Goal: Task Accomplishment & Management: Manage account settings

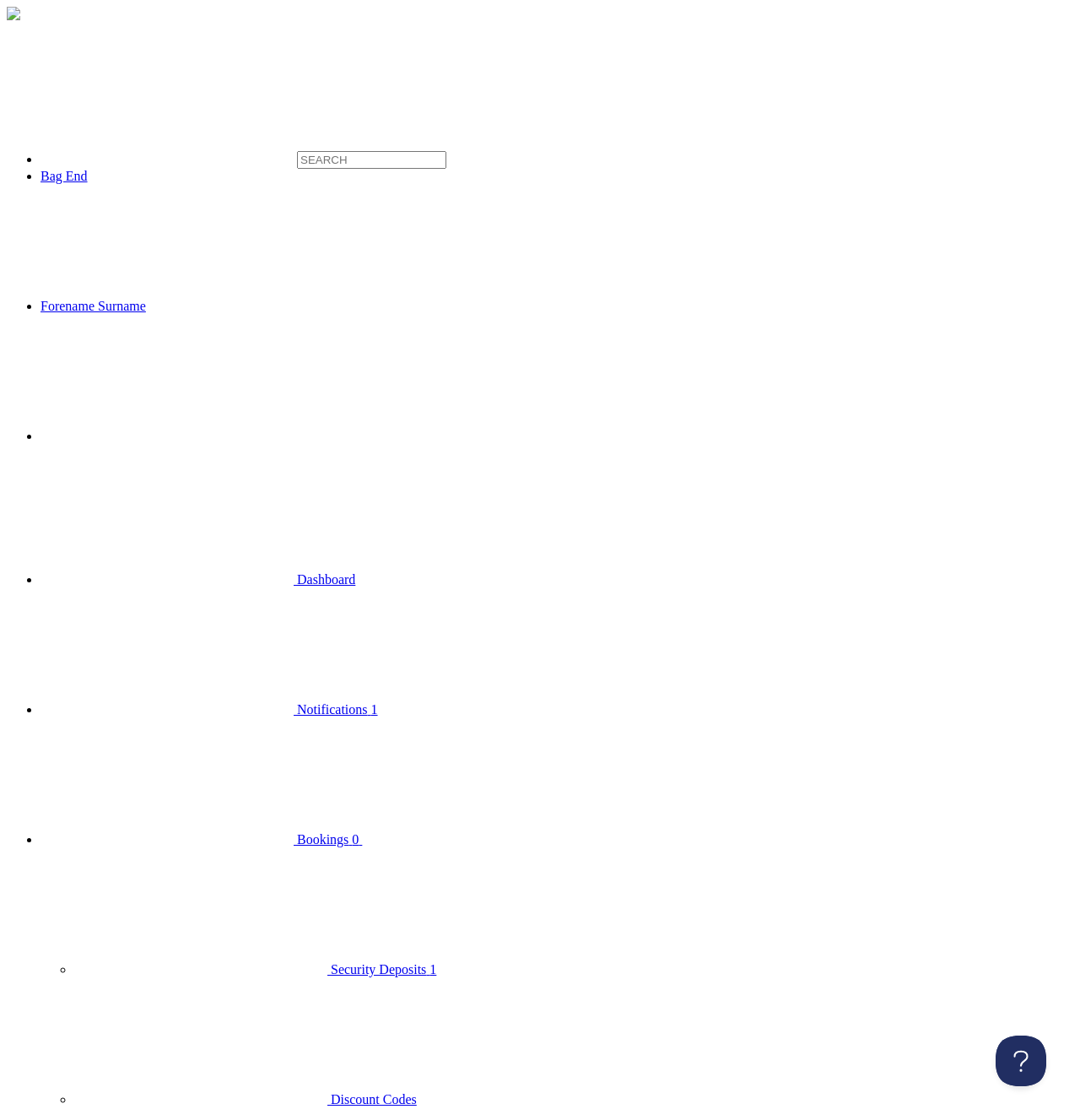
type input "F"
type input "Seafood"
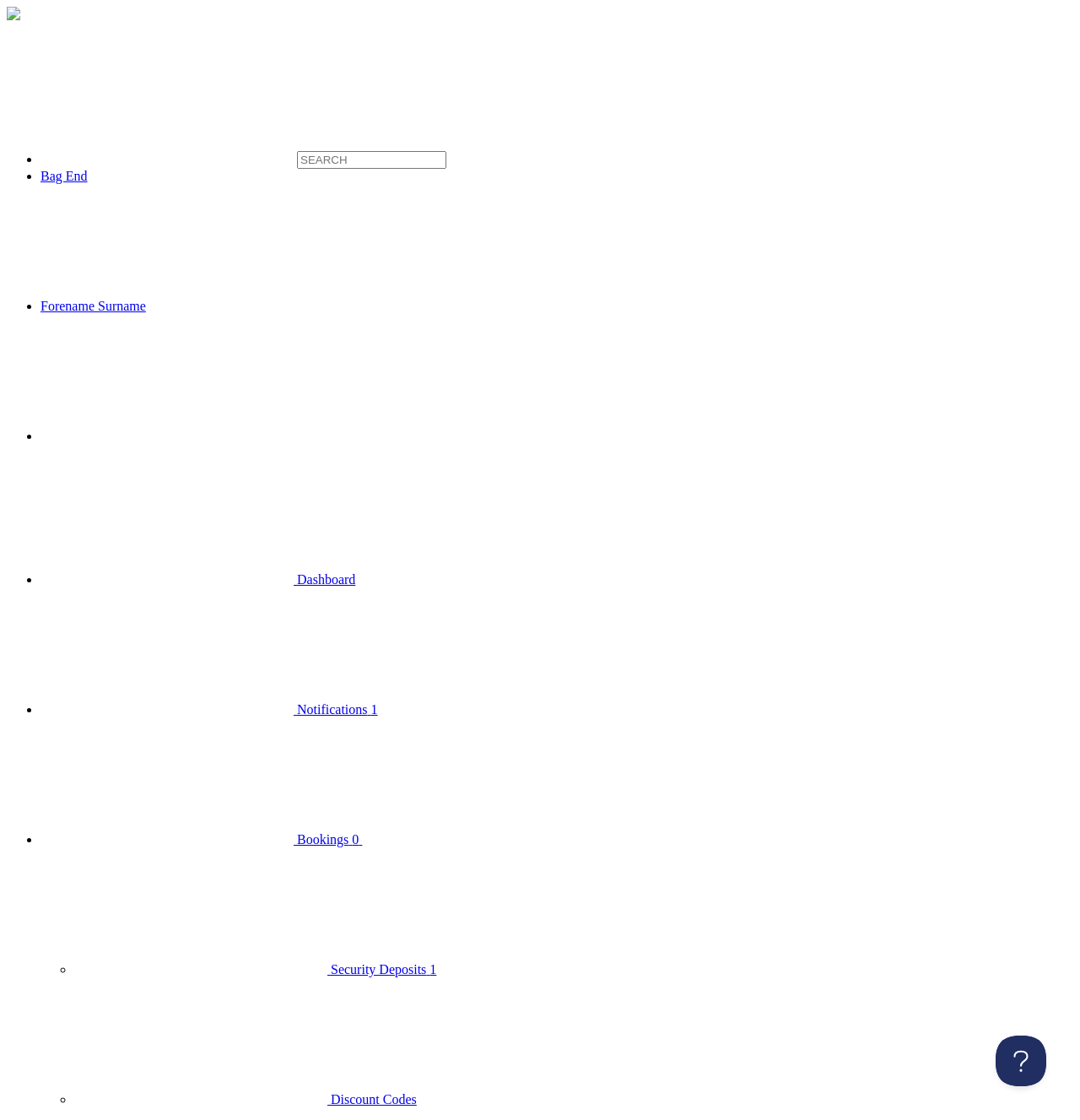
type input "Fresh fish delivered by drone."
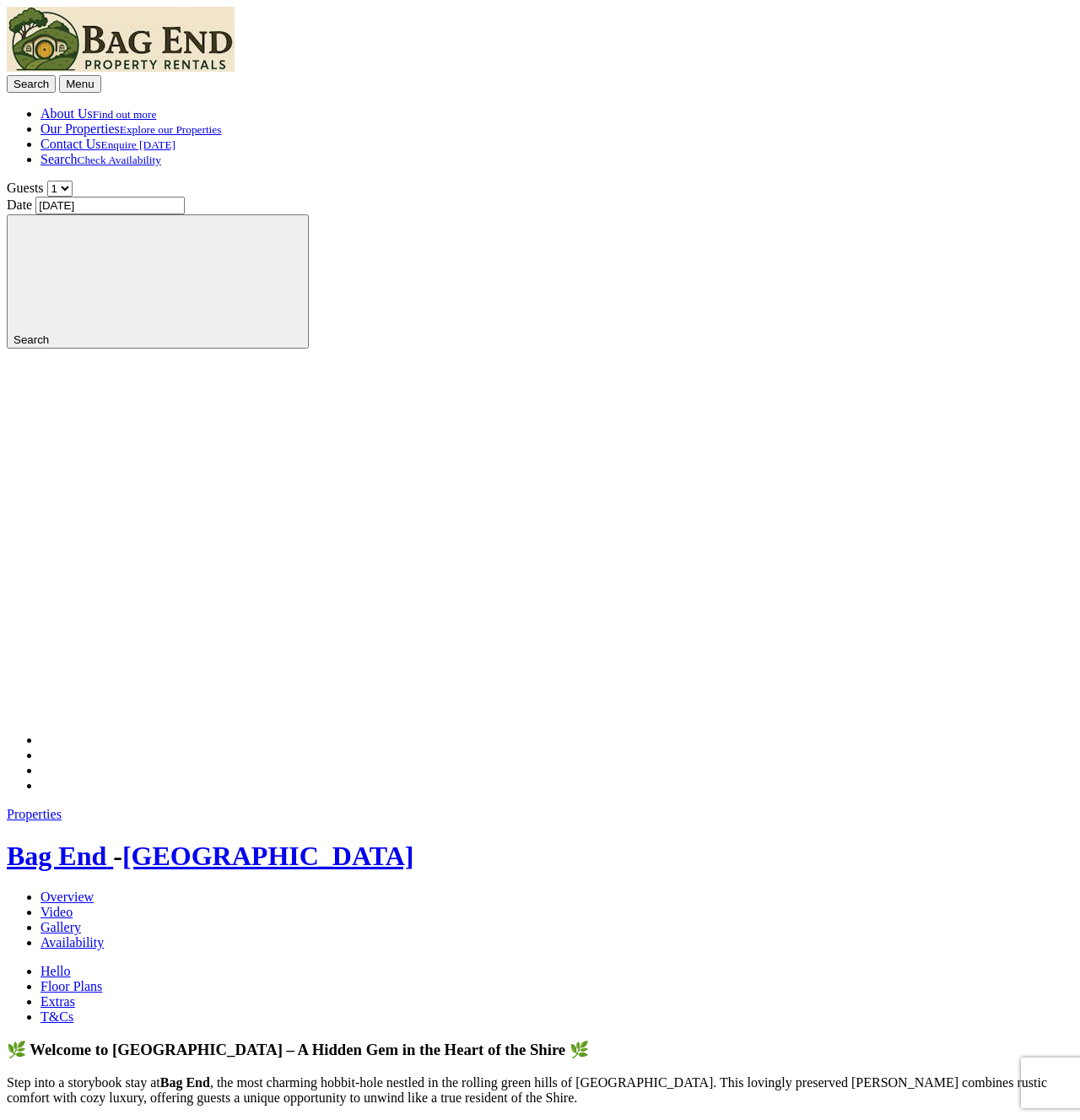
click at [75, 994] on link "Extras" at bounding box center [57, 1001] width 35 height 14
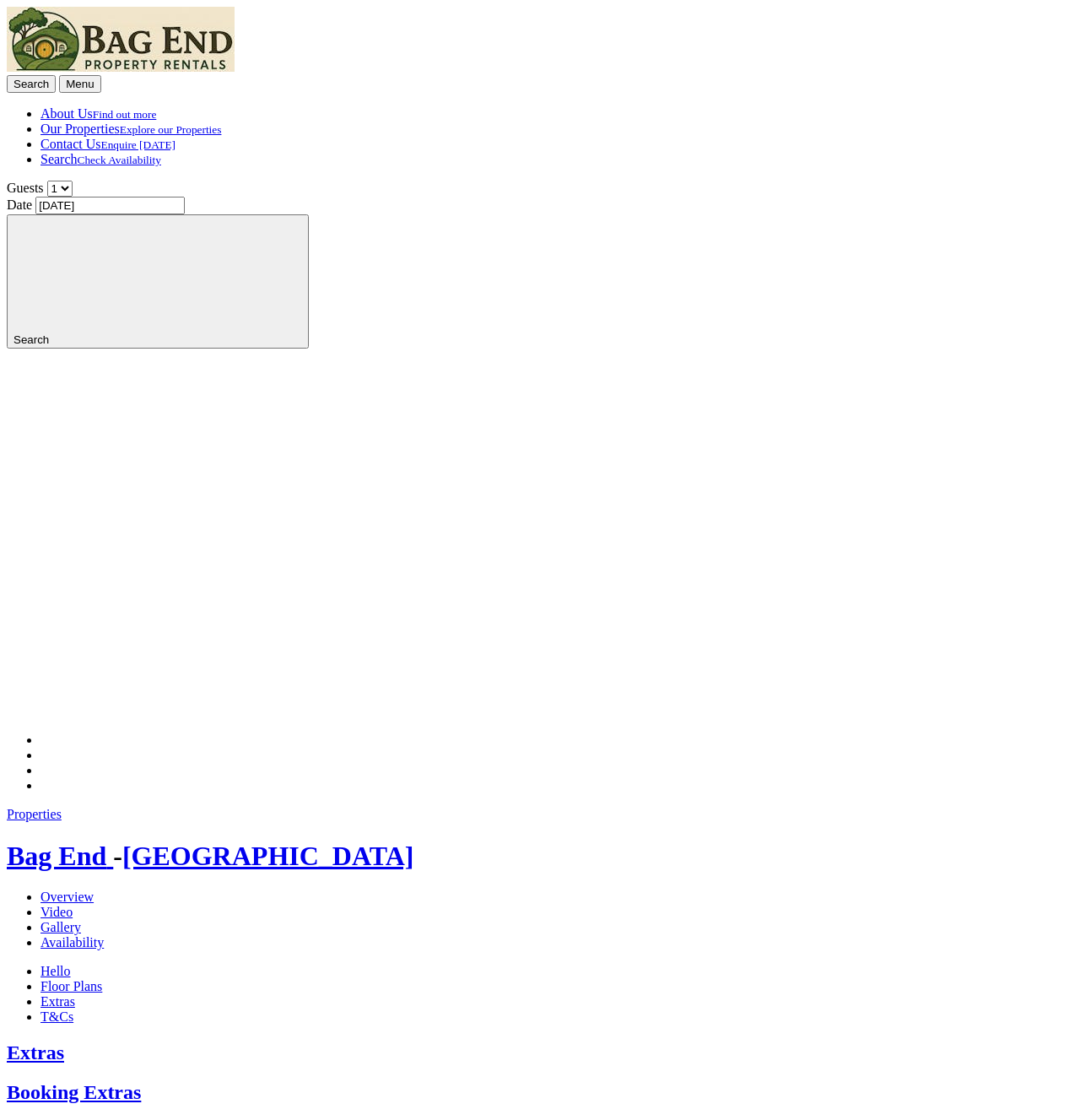
click at [104, 840] on span "Bag End" at bounding box center [57, 856] width 100 height 30
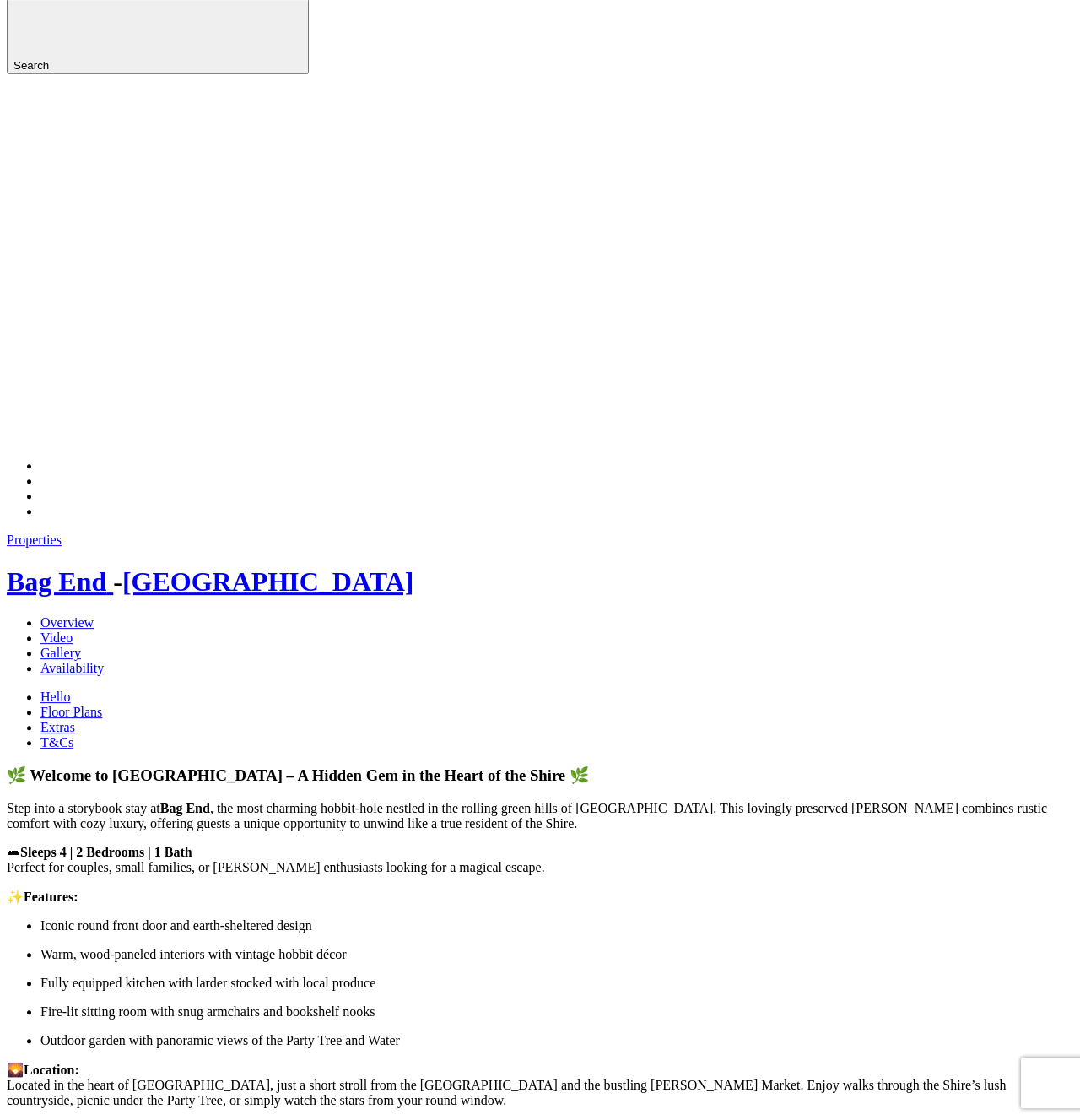
scroll to position [258, 0]
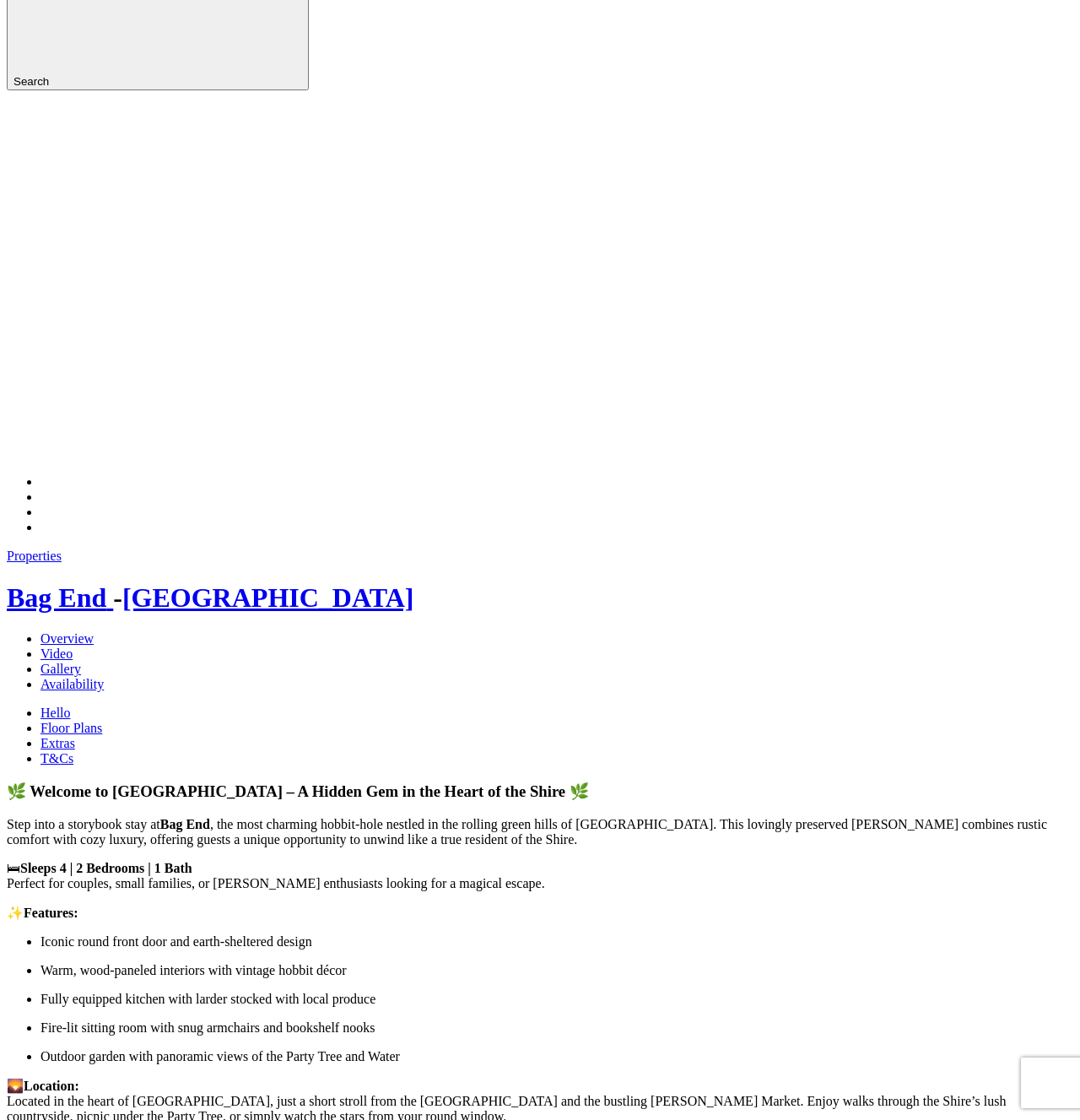
click at [75, 736] on link "Extras" at bounding box center [57, 742] width 35 height 14
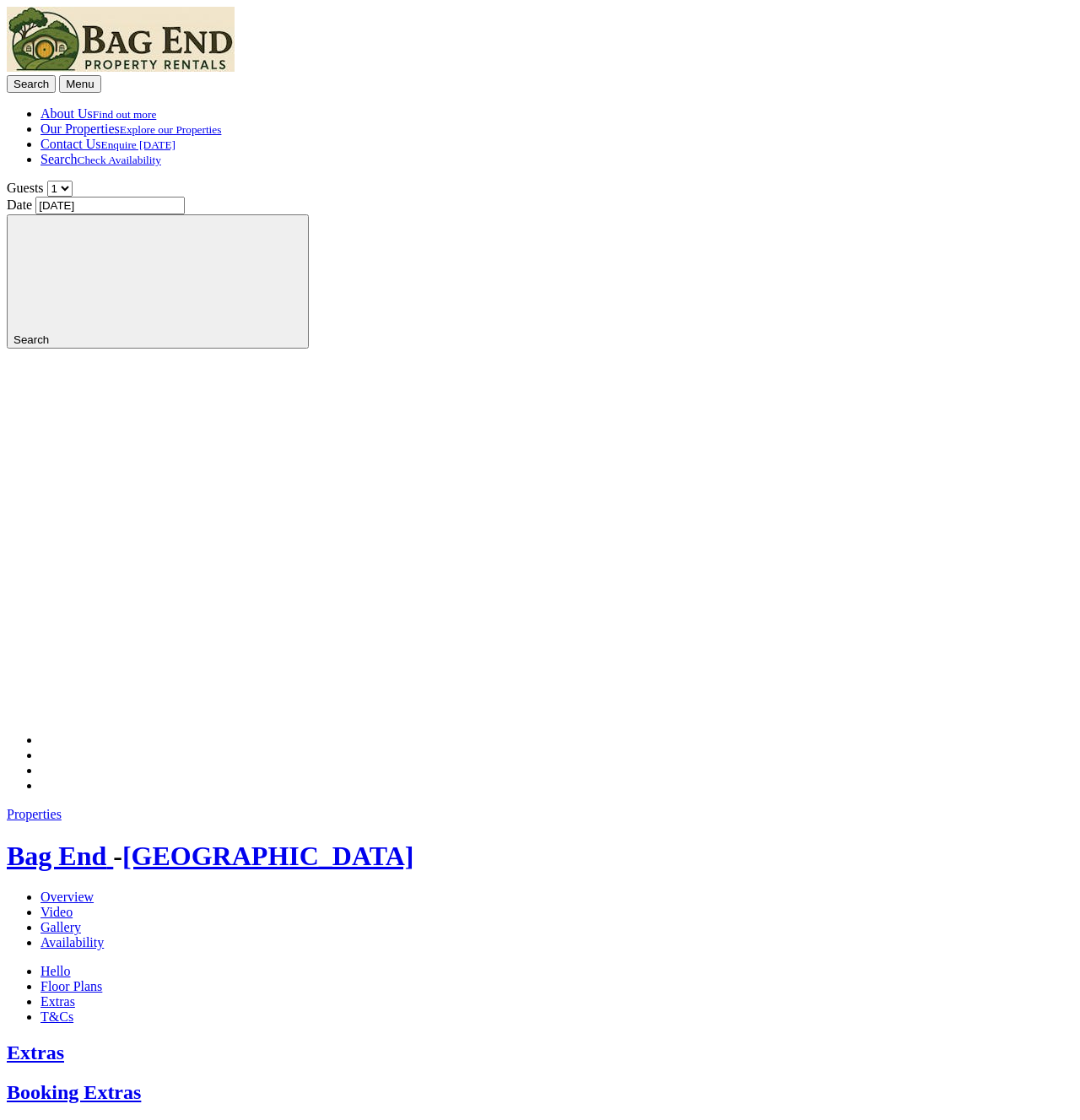
click at [157, 108] on small "Find out more" at bounding box center [125, 114] width 64 height 13
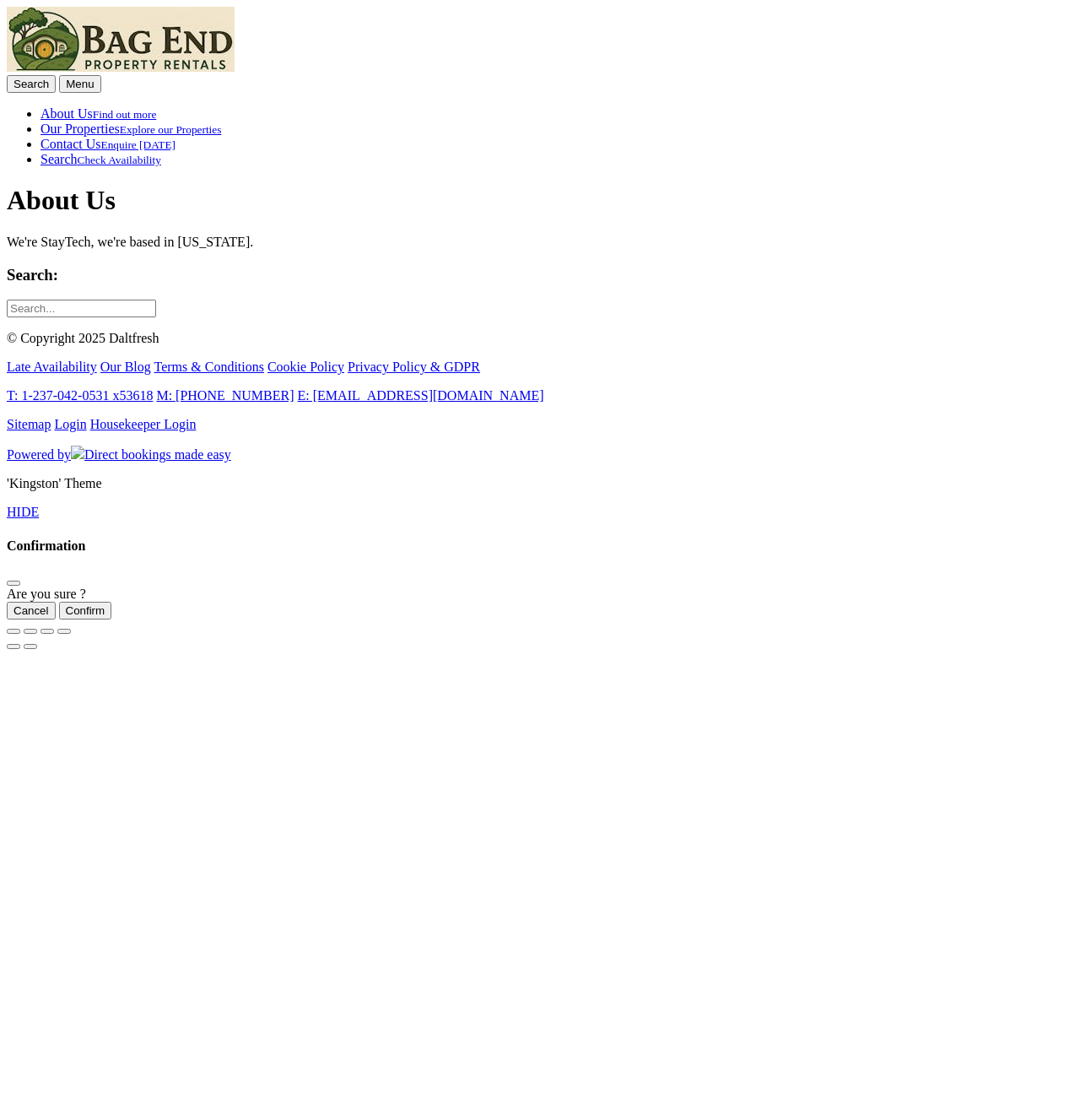
click at [222, 123] on small "Explore our Properties" at bounding box center [171, 129] width 102 height 13
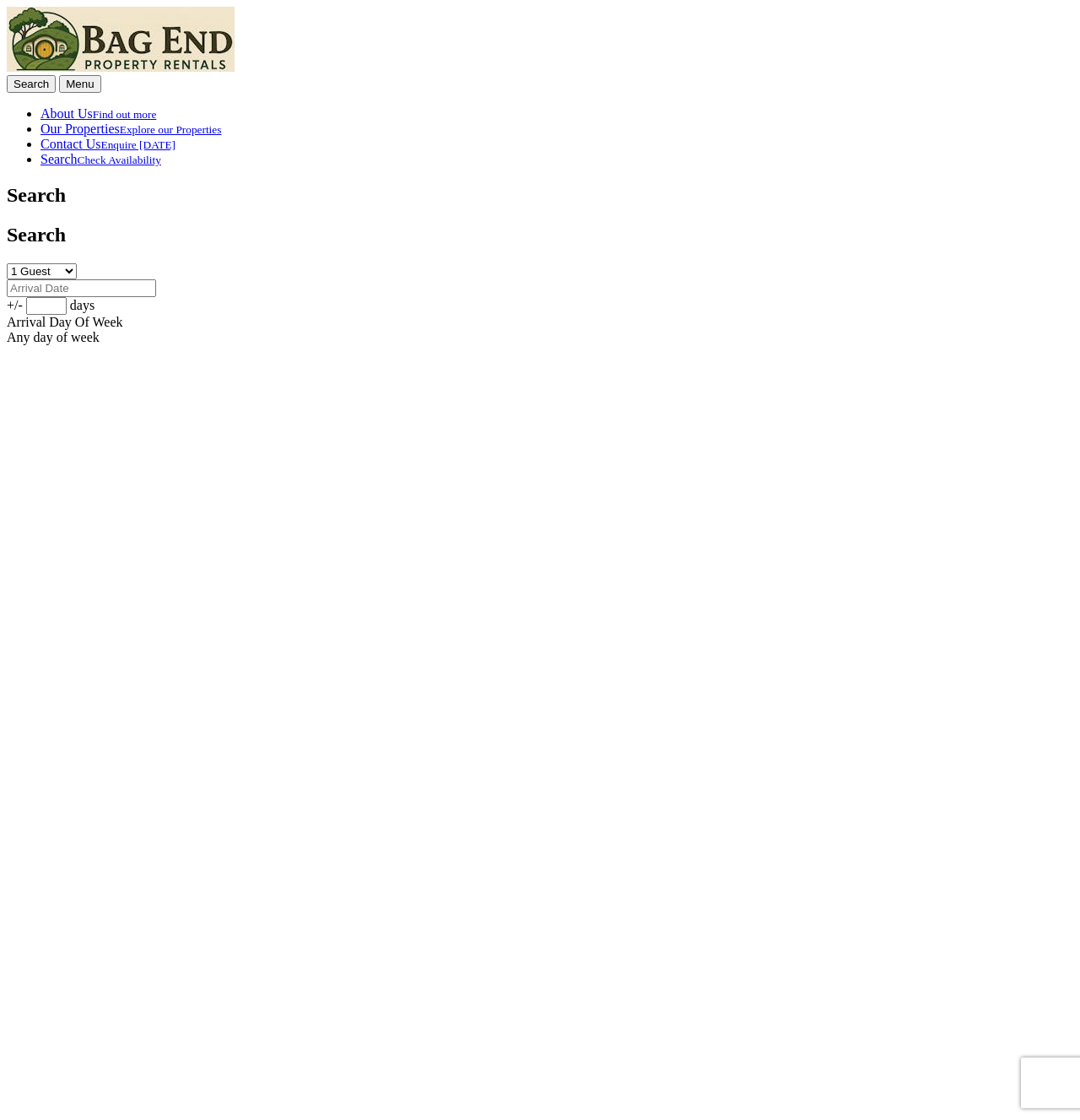
click at [161, 47] on img at bounding box center [121, 39] width 228 height 65
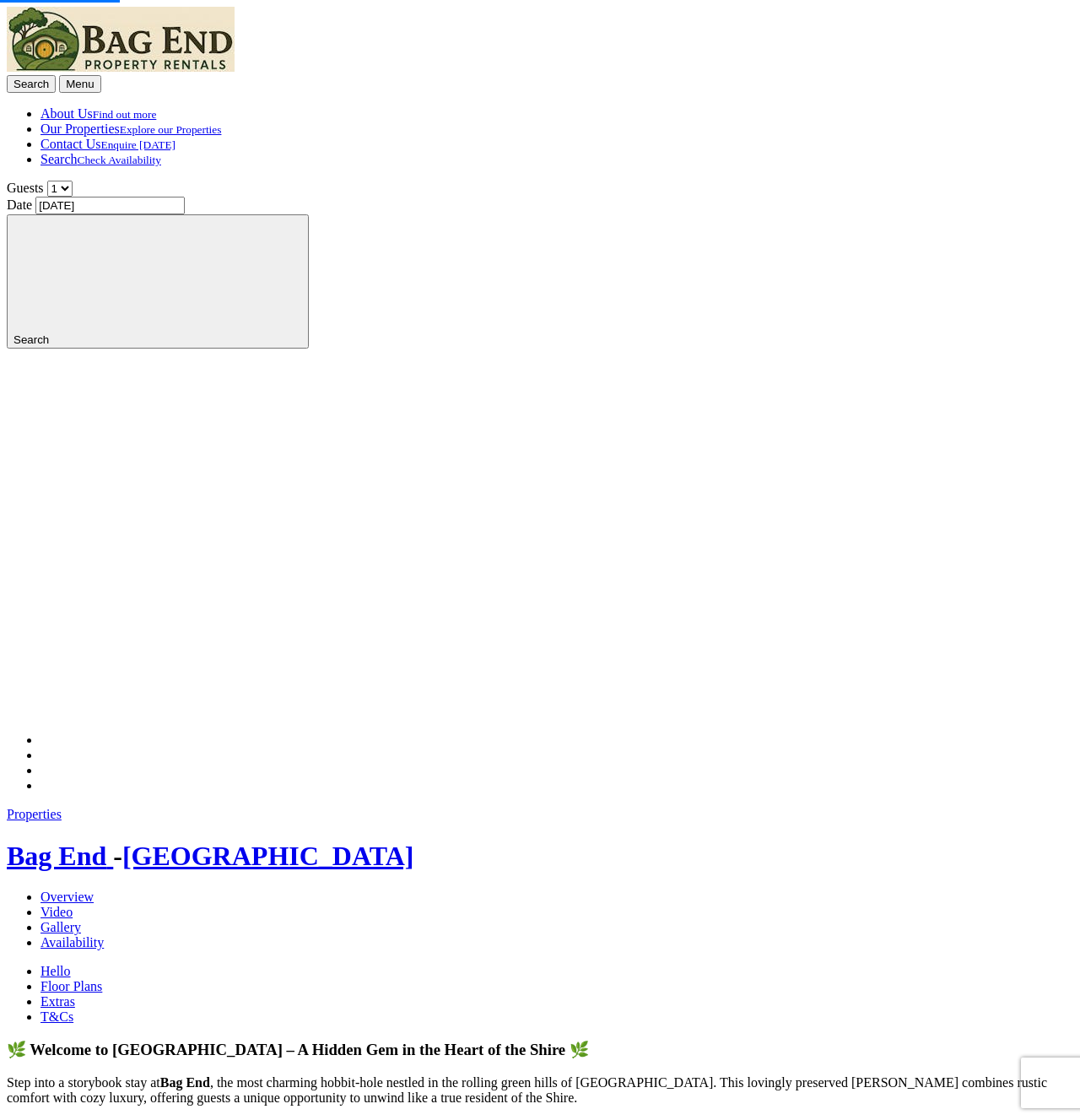
click at [104, 935] on link "Availability" at bounding box center [72, 942] width 63 height 14
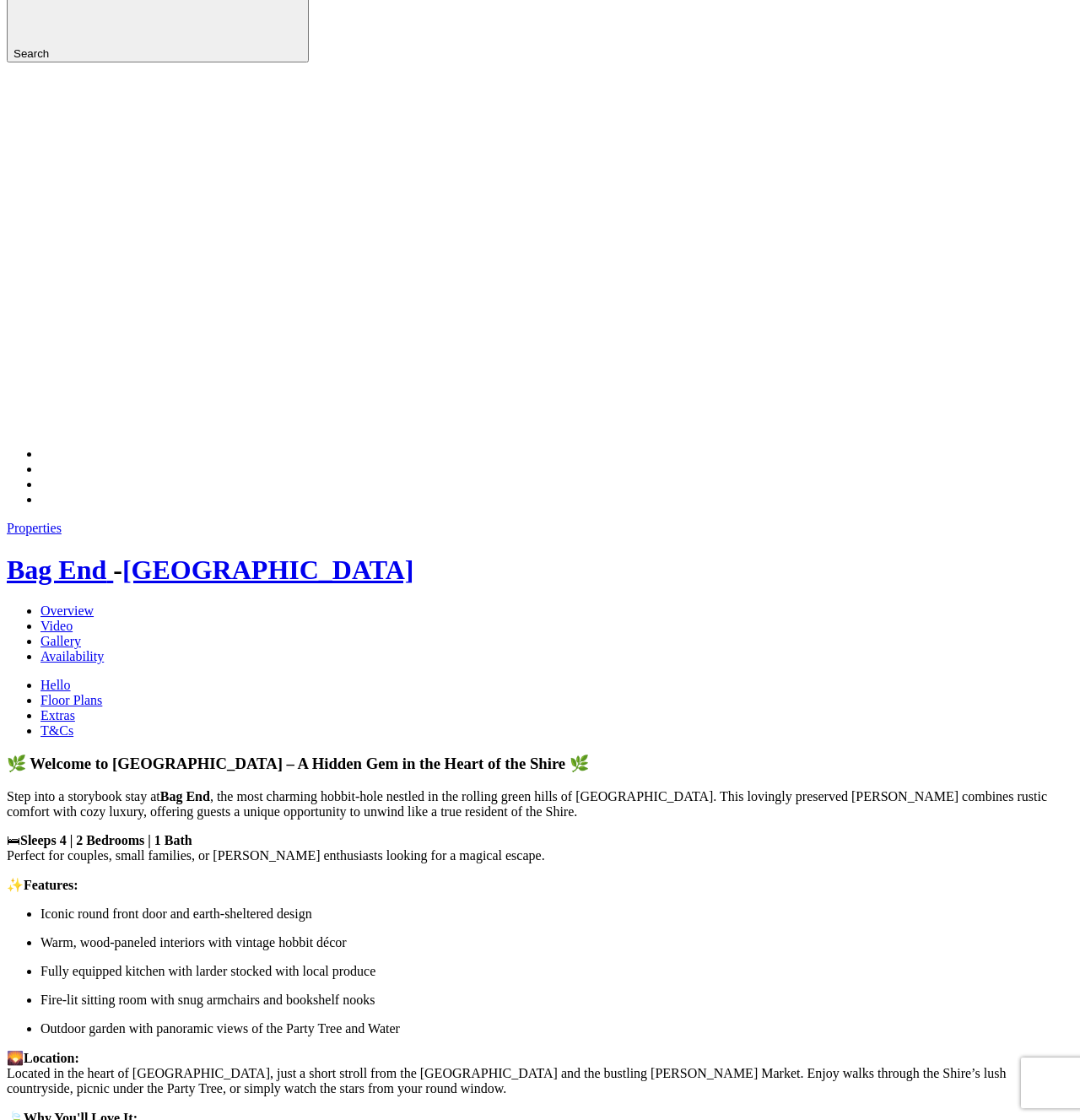
scroll to position [345, 0]
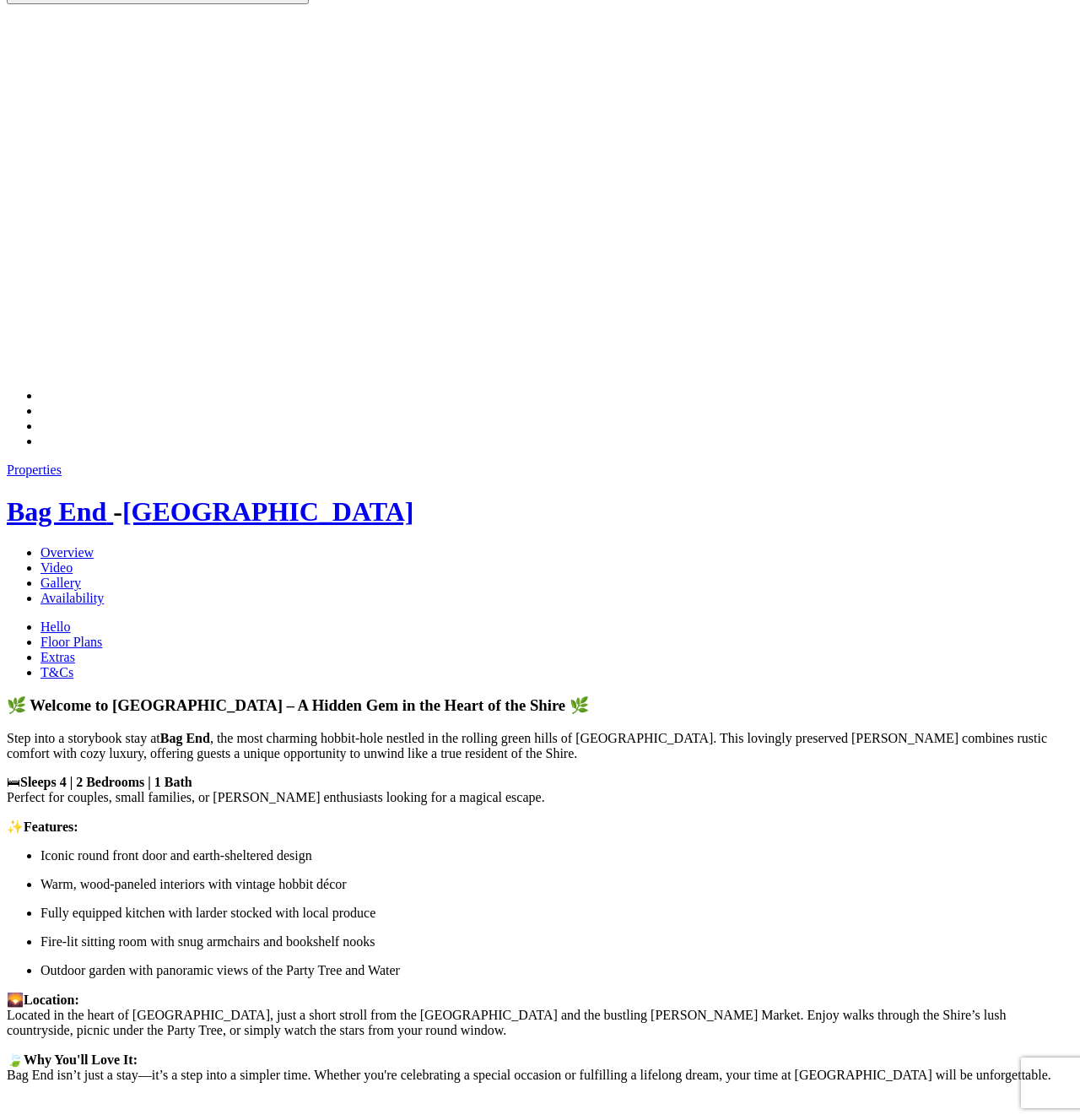
click at [104, 590] on link "Availability" at bounding box center [72, 597] width 63 height 14
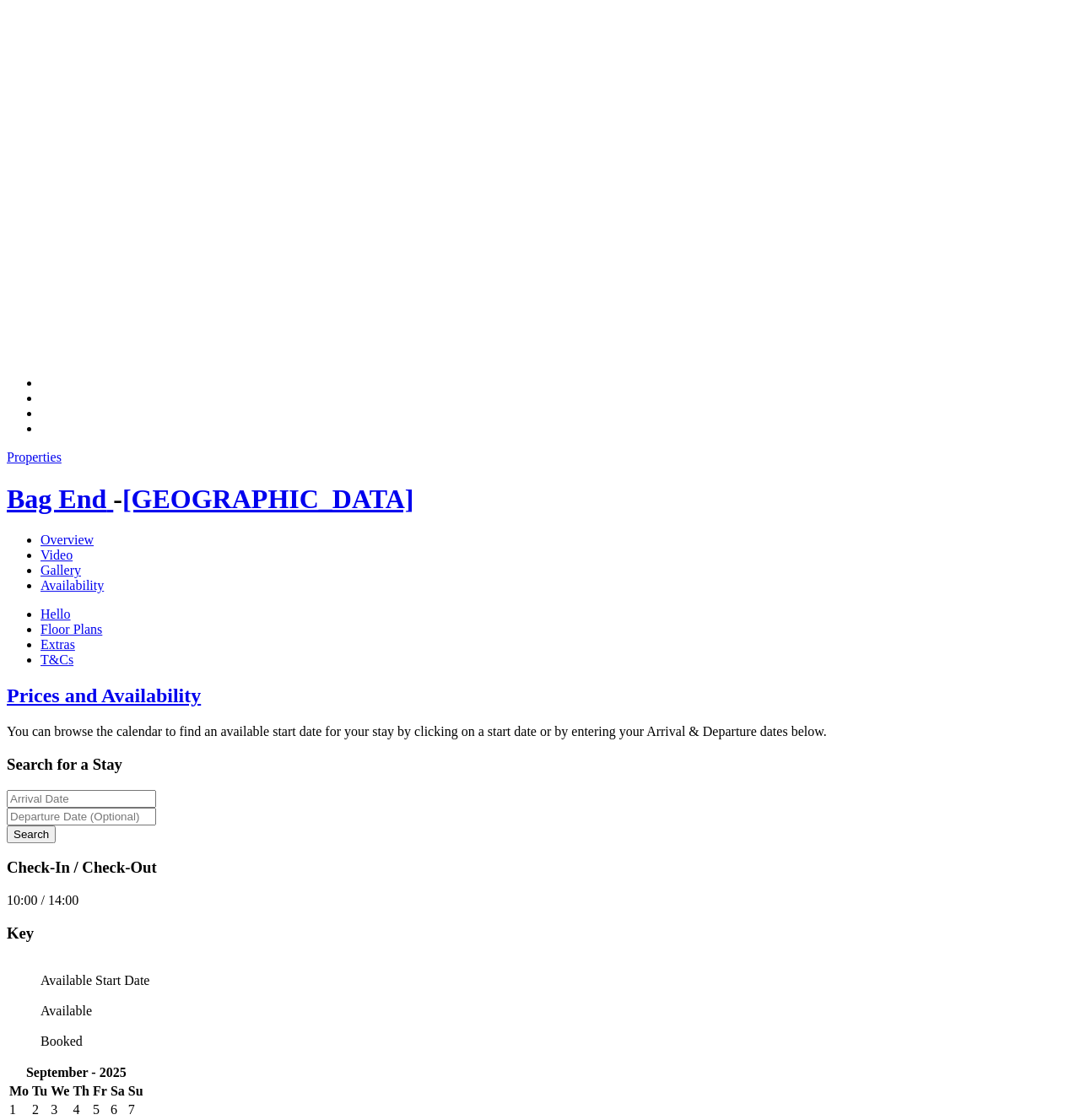
scroll to position [431, 0]
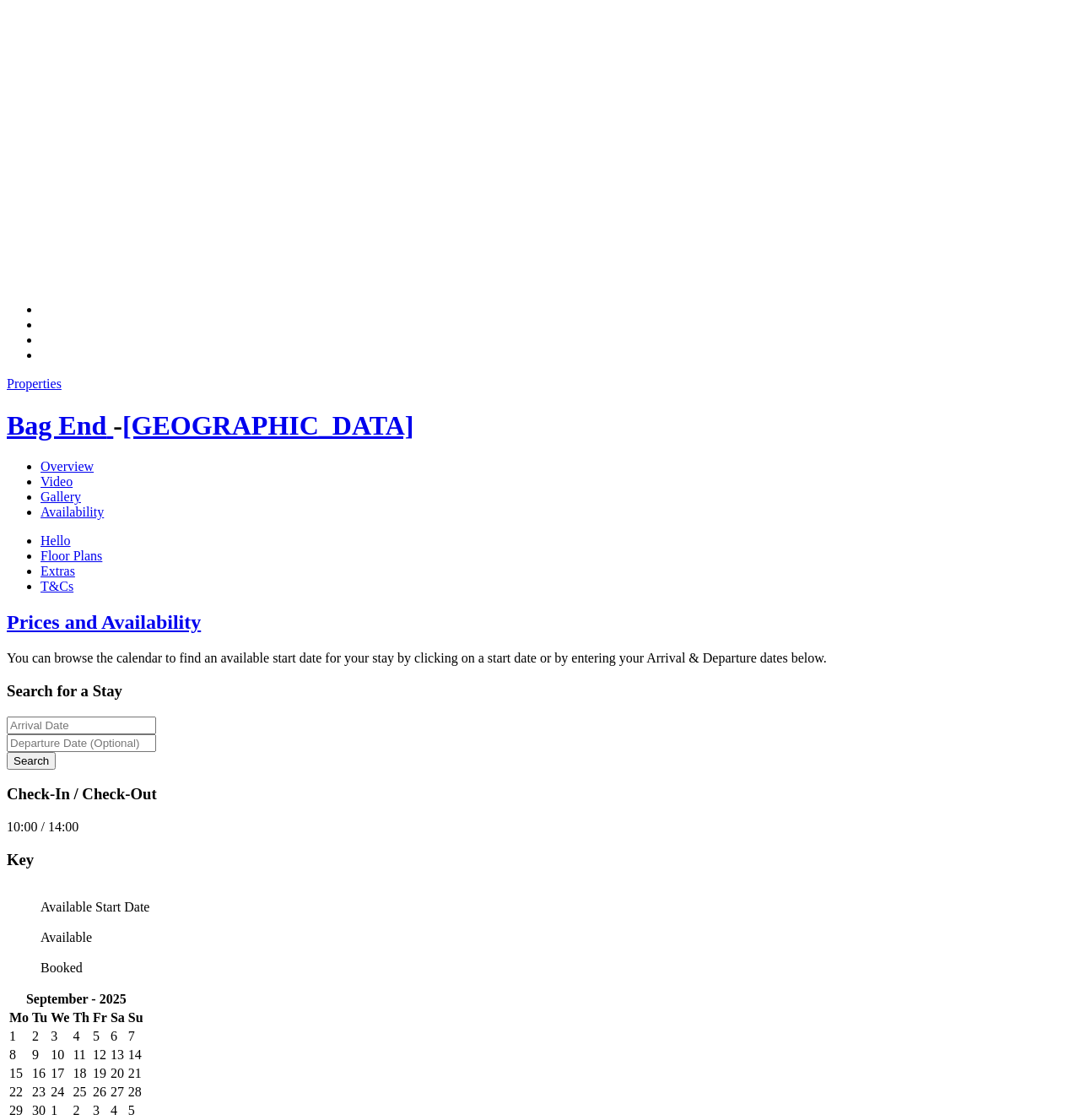
click at [108, 1065] on td "19" at bounding box center [100, 1074] width 16 height 17
click at [108, 1047] on td "12" at bounding box center [100, 1055] width 16 height 17
click at [480, 377] on div "Properties Bag End - Somerset Overview Video Gallery Availability Hello Floor P…" at bounding box center [540, 486] width 1066 height 218
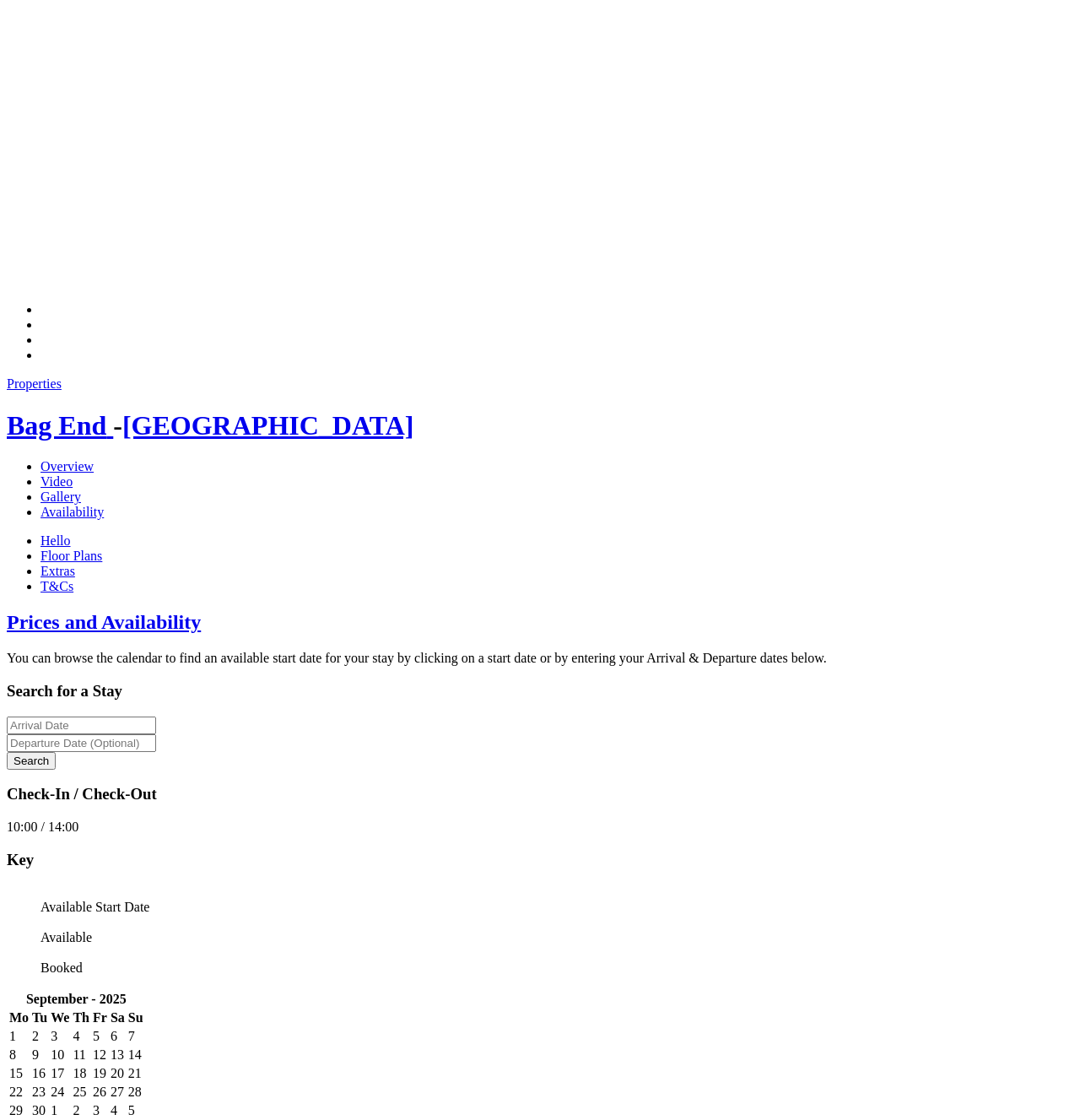
click at [108, 1047] on td "12" at bounding box center [100, 1055] width 16 height 17
drag, startPoint x: 399, startPoint y: 527, endPoint x: 1, endPoint y: 133, distance: 560.0
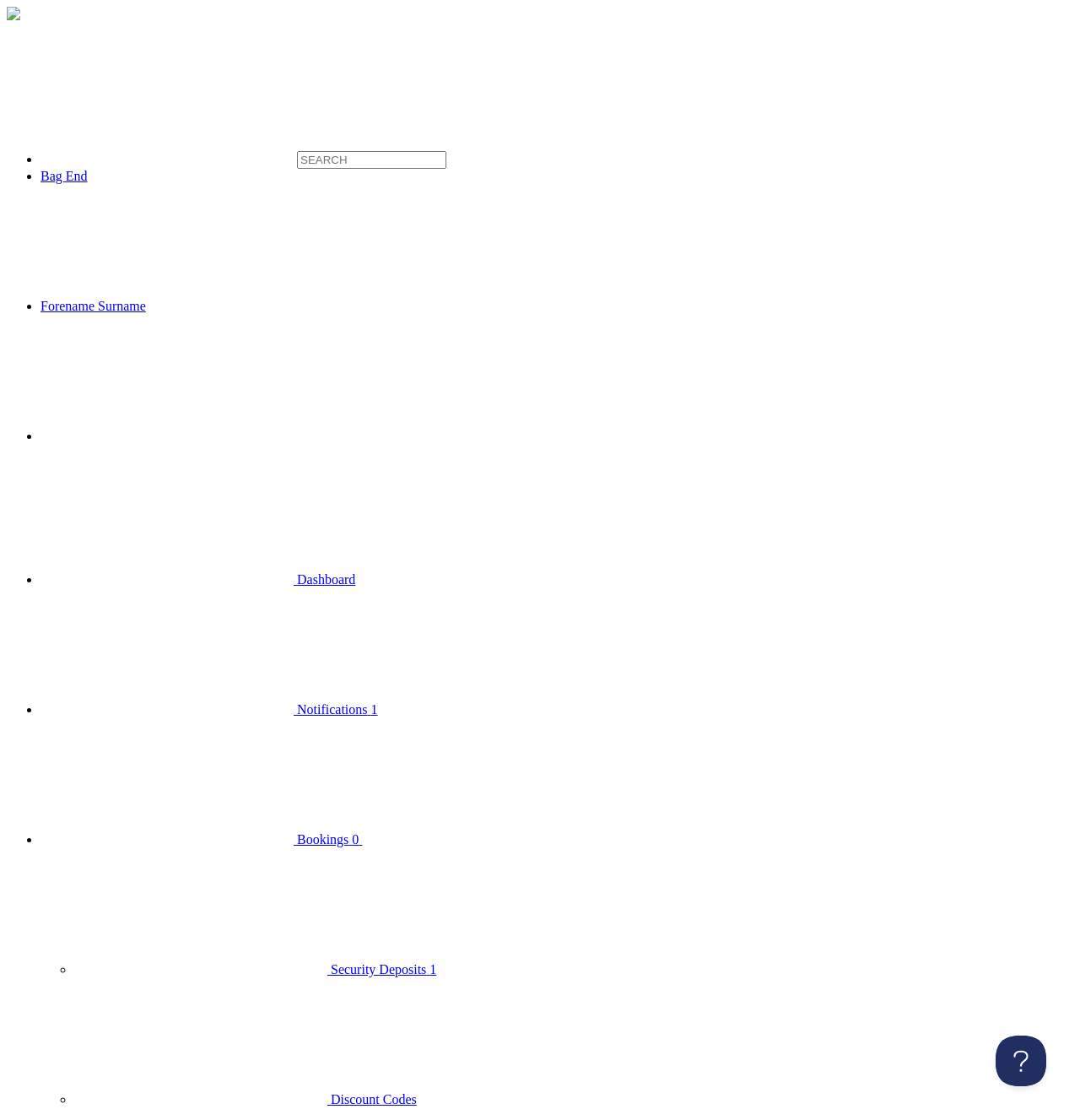
click at [297, 832] on span "Bookings" at bounding box center [323, 839] width 52 height 14
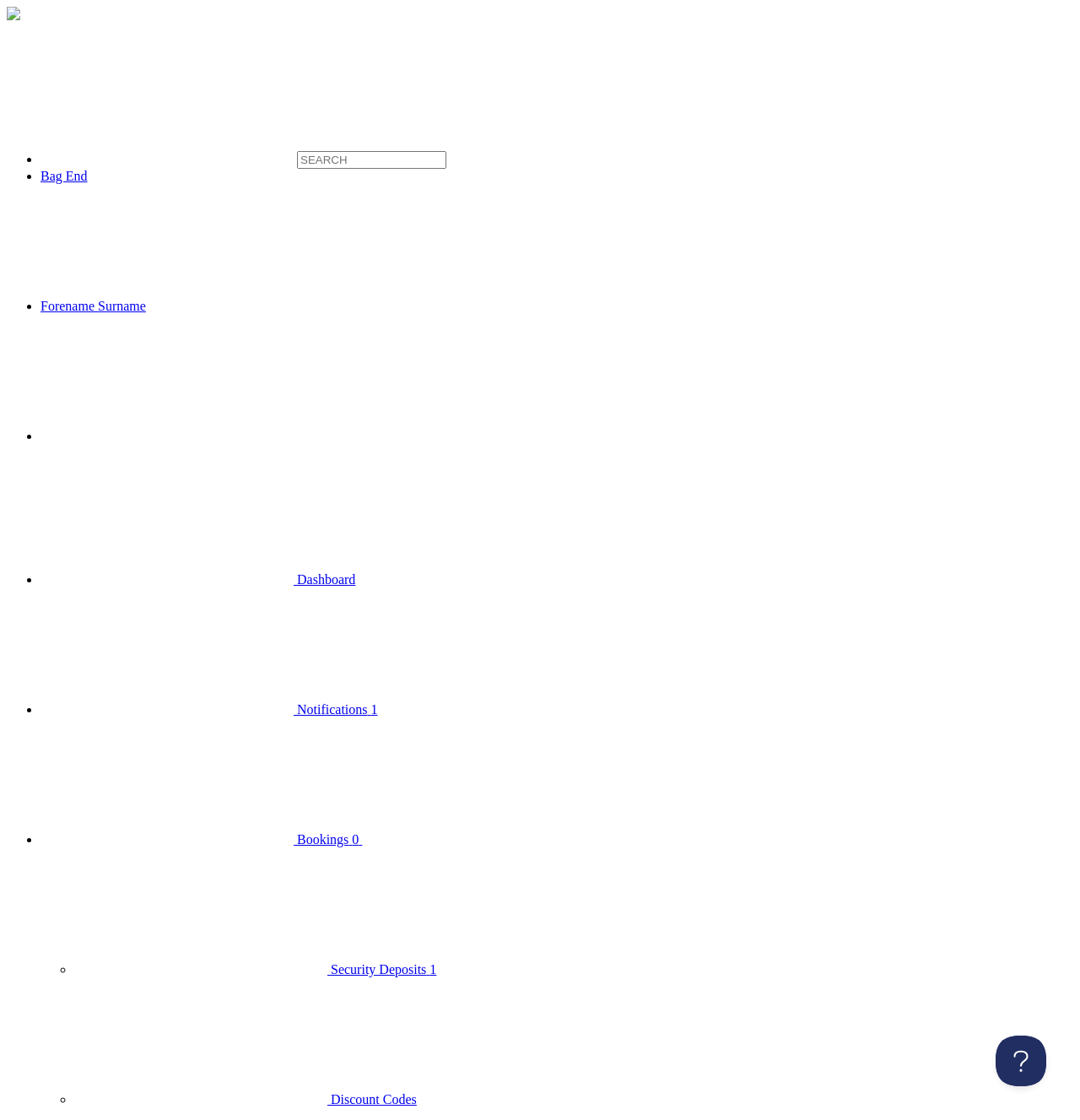
type textarea "H"
type textarea "Hello - this is a customer note."
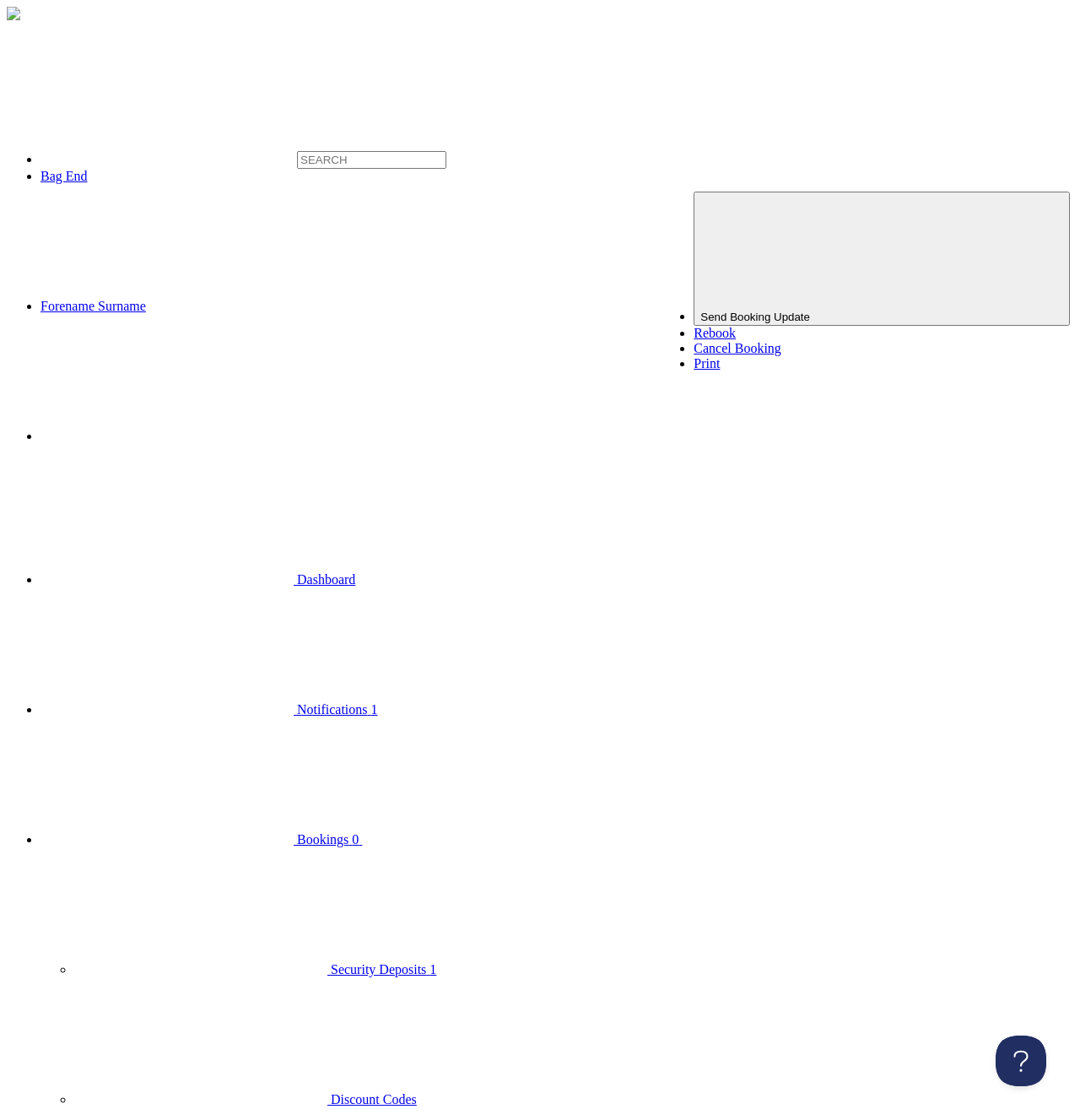
click at [810, 311] on span "Send Booking Update" at bounding box center [755, 317] width 110 height 13
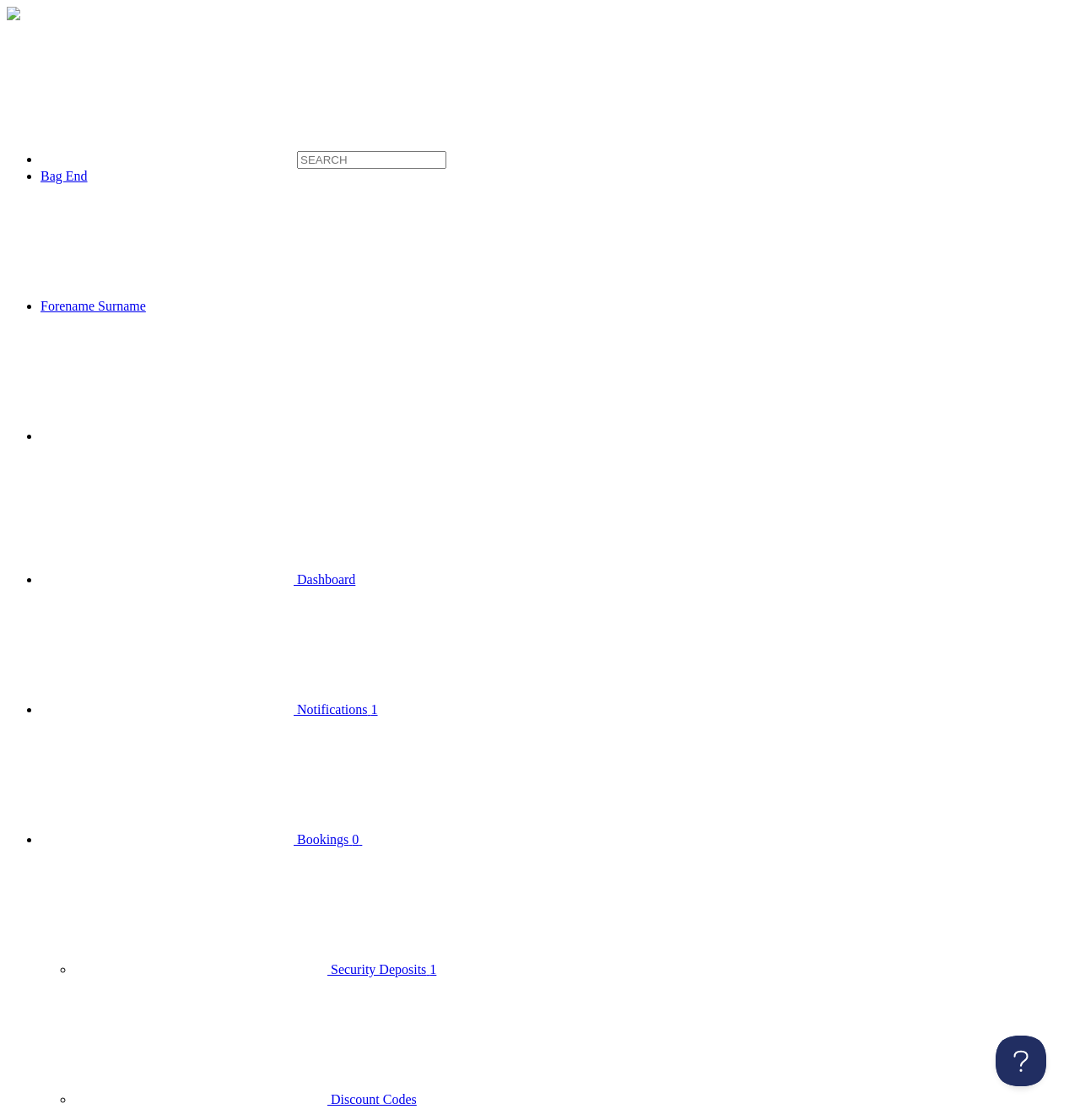
drag, startPoint x: 409, startPoint y: 307, endPoint x: 470, endPoint y: 329, distance: 64.8
type textarea "Hello - this is a customer note. HELLO"
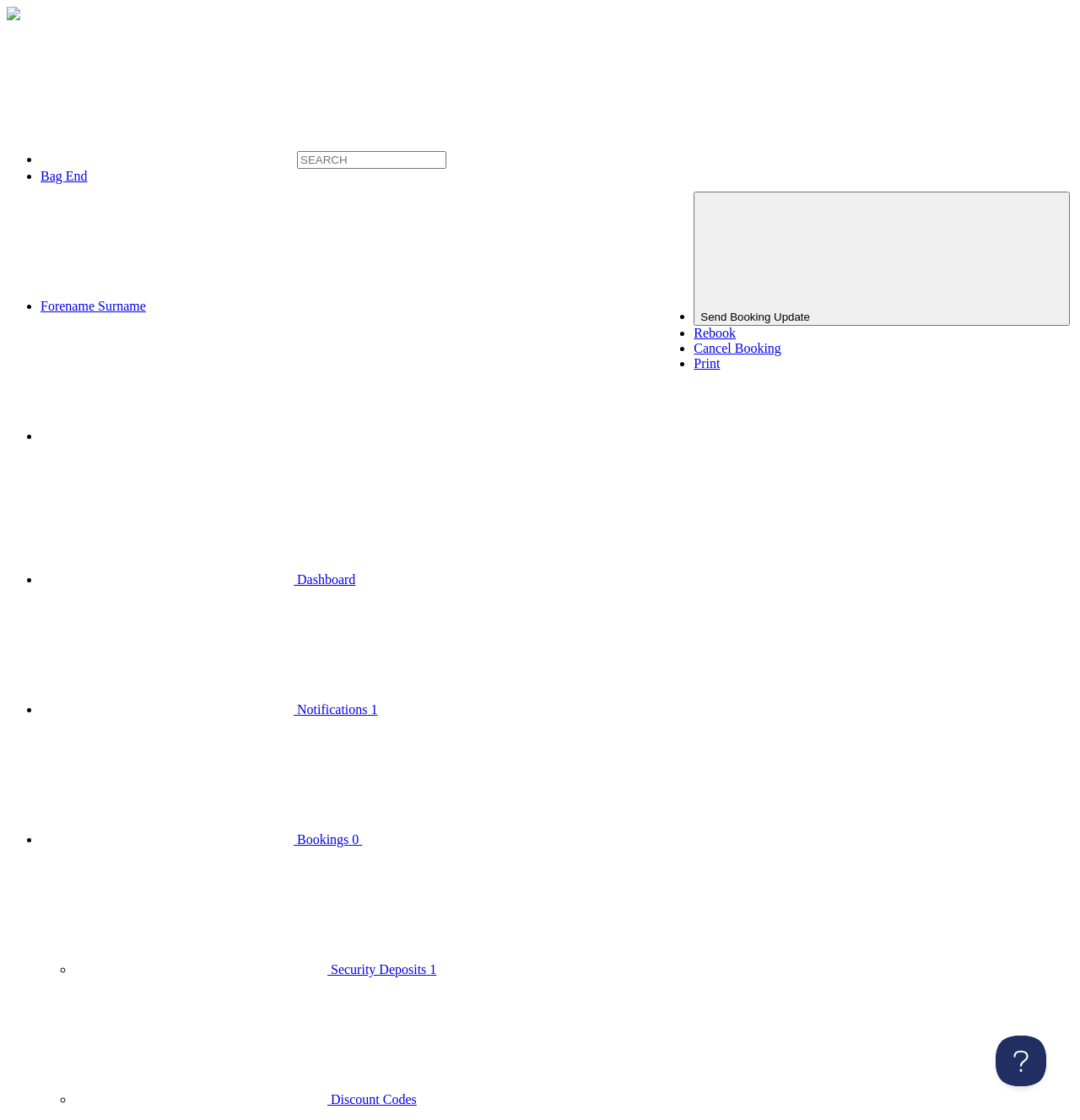
click at [810, 311] on span "Send Booking Update" at bounding box center [755, 317] width 110 height 13
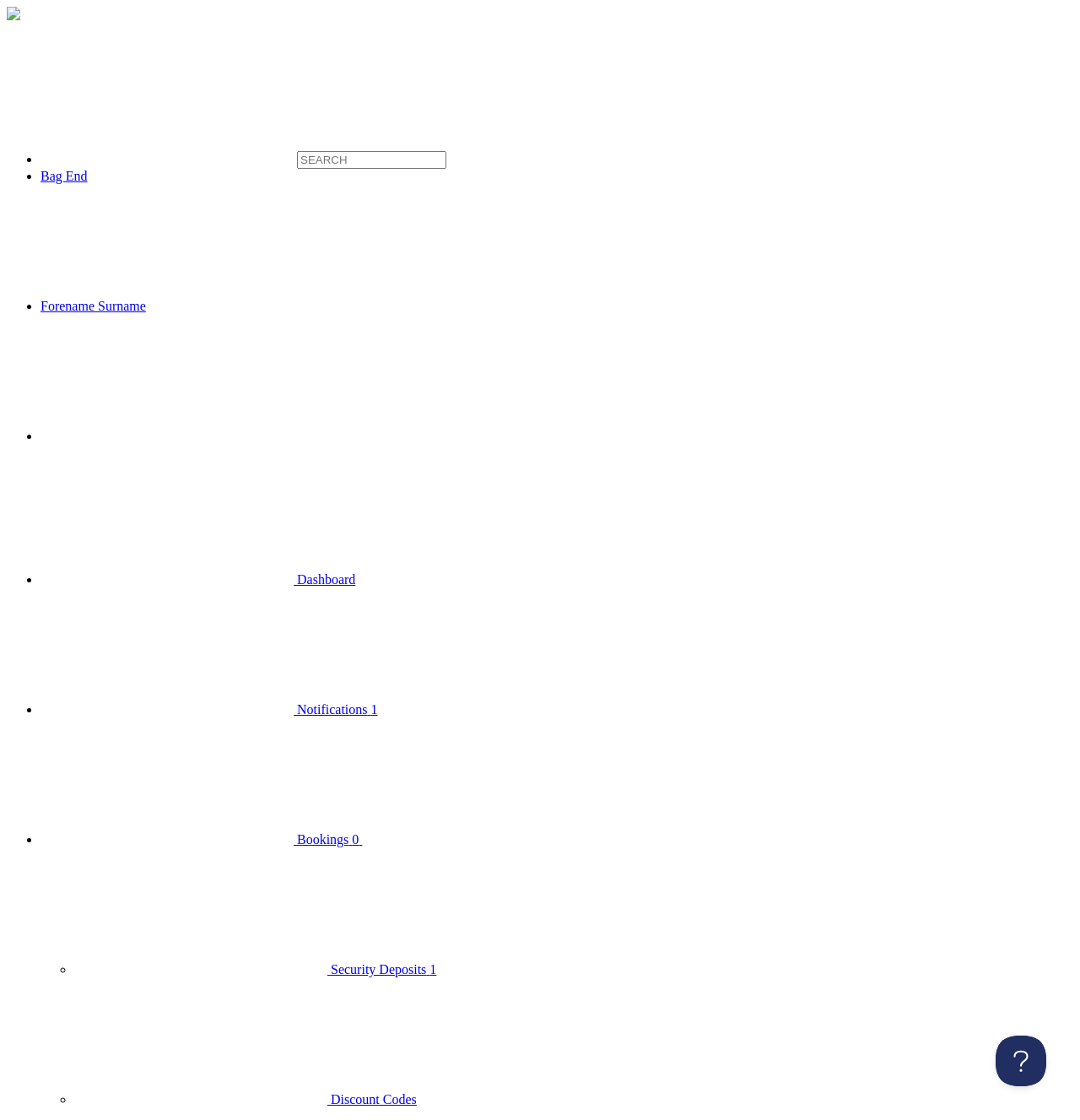
drag, startPoint x: 345, startPoint y: 142, endPoint x: 361, endPoint y: 144, distance: 16.1
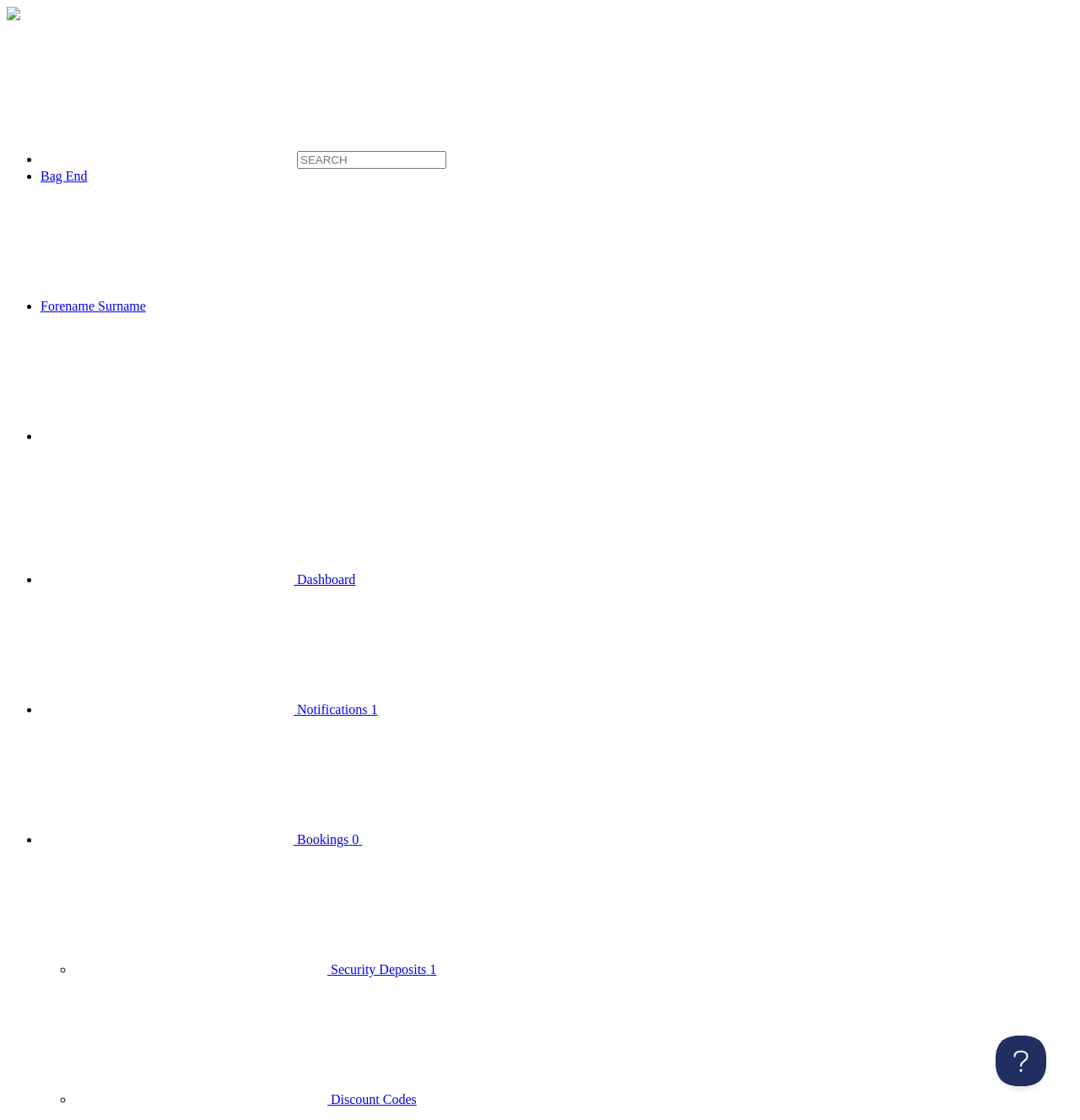
drag, startPoint x: 445, startPoint y: 133, endPoint x: 442, endPoint y: 117, distance: 16.3
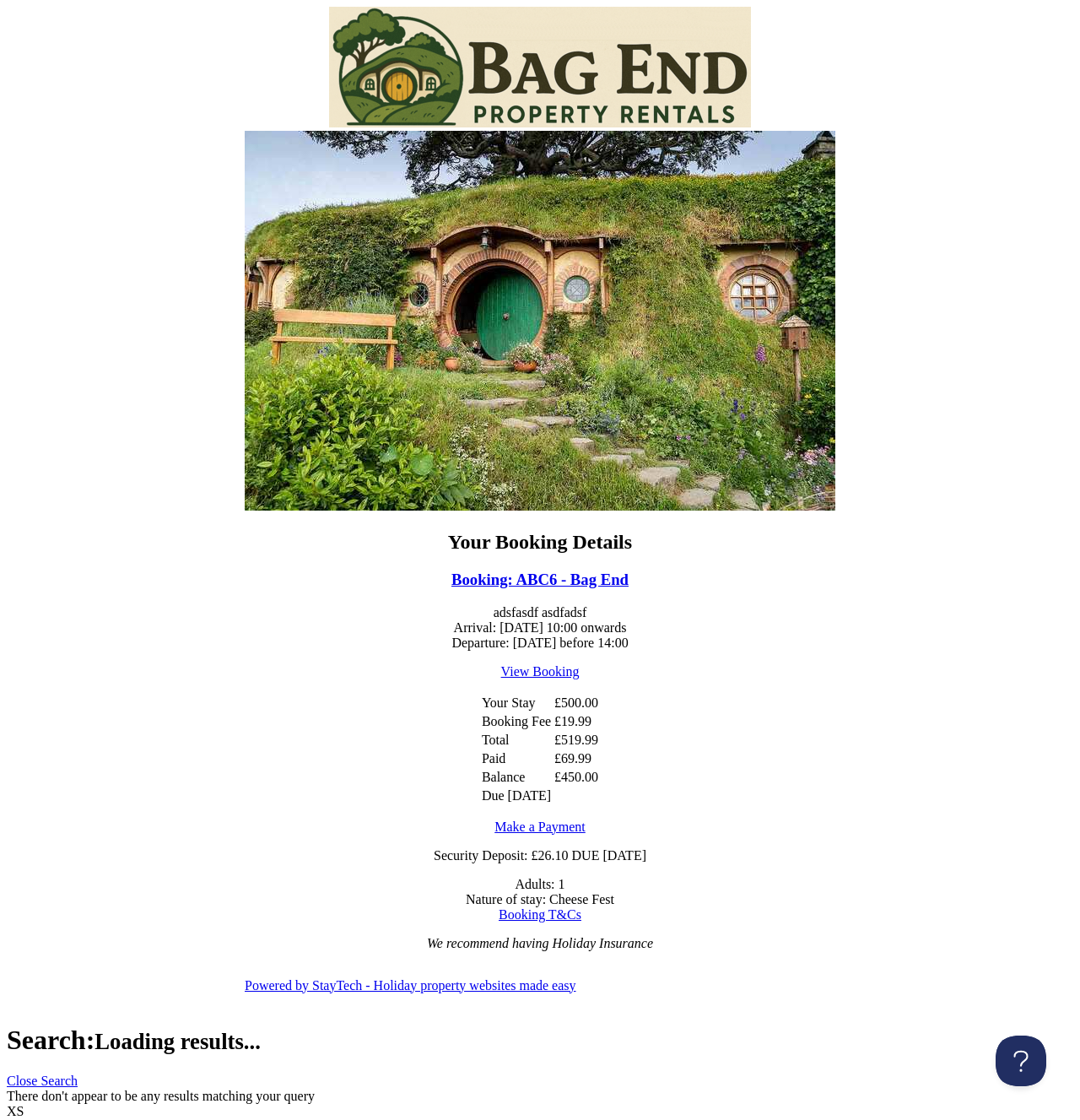
drag, startPoint x: 260, startPoint y: 24, endPoint x: 242, endPoint y: 13, distance: 21.1
click at [258, 23] on center "Your Booking Details Booking: ABC6 - Bag End adsfasdf asdfadsf Arrival: 09/02/2…" at bounding box center [540, 507] width 1066 height 1000
